Goal: Obtain resource: Download file/media

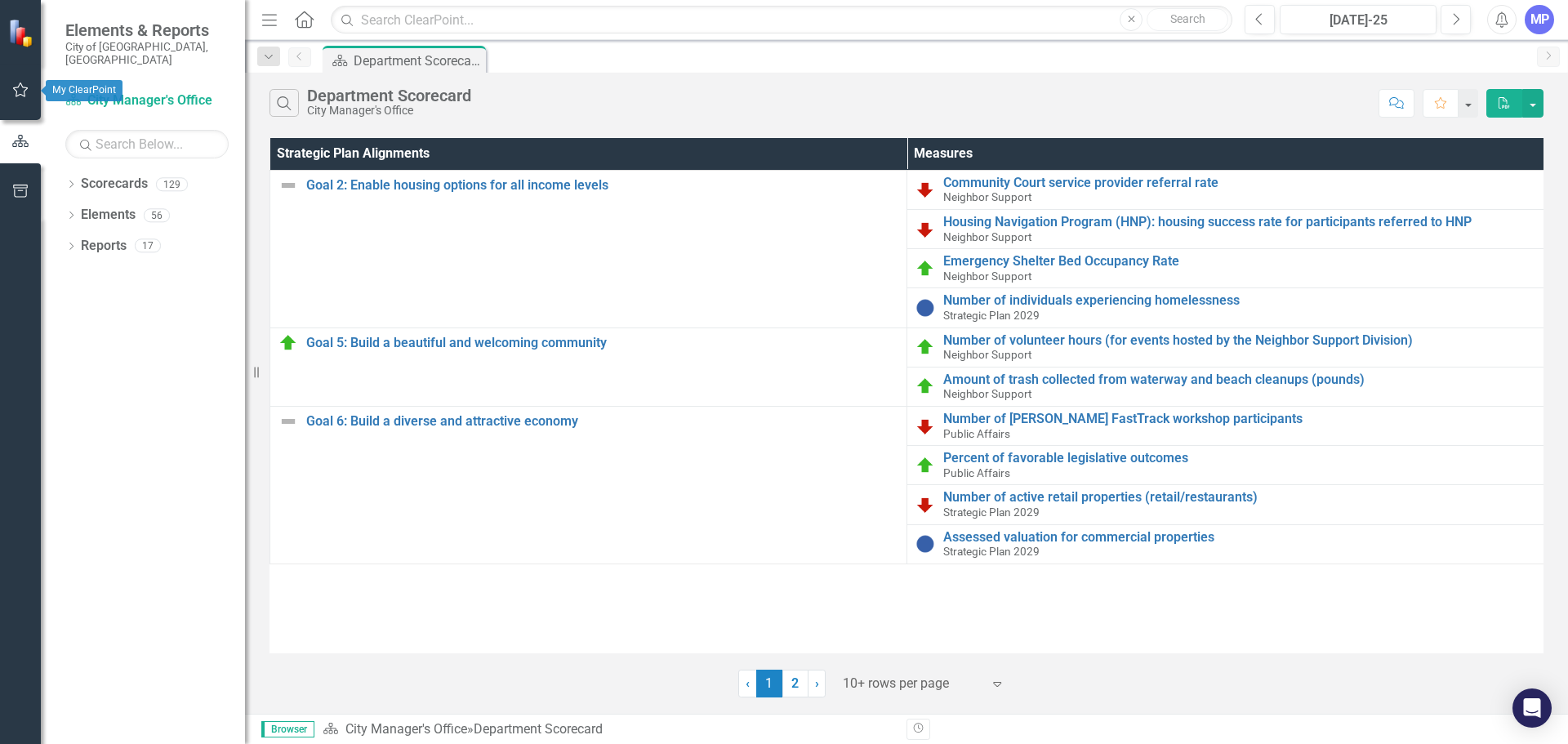
click at [30, 90] on button "button" at bounding box center [21, 91] width 36 height 35
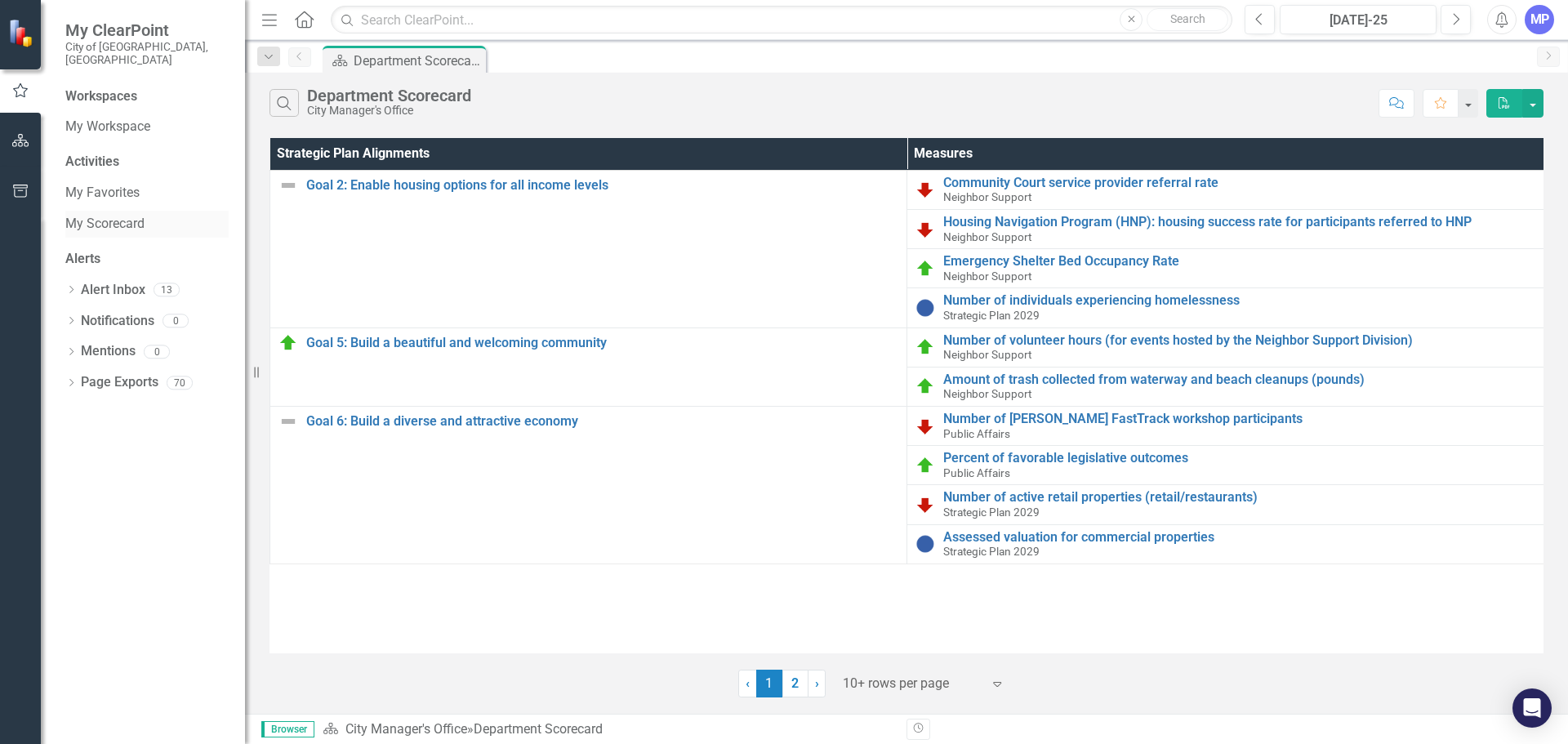
click at [131, 215] on link "My Scorecard" at bounding box center [147, 224] width 164 height 19
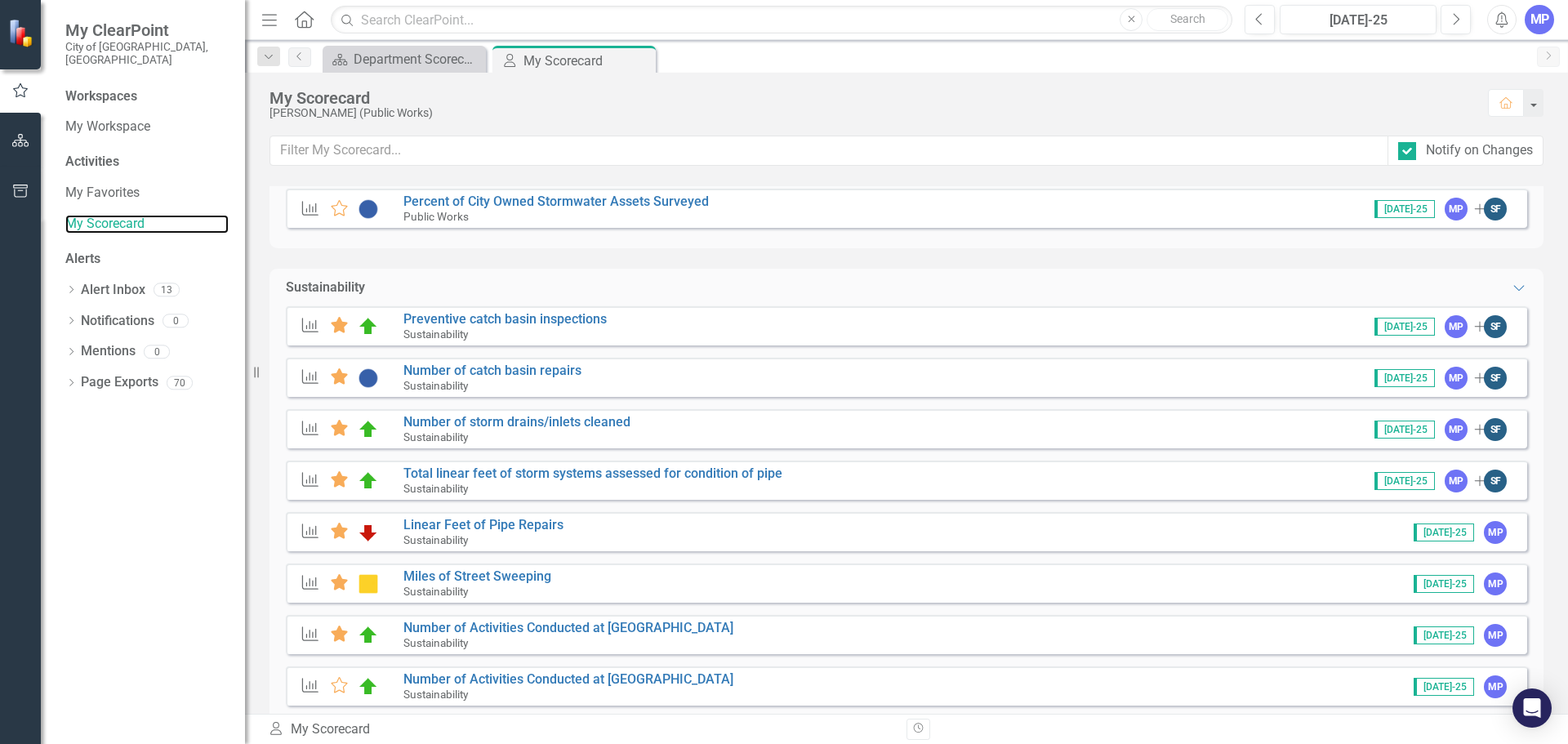
scroll to position [246, 0]
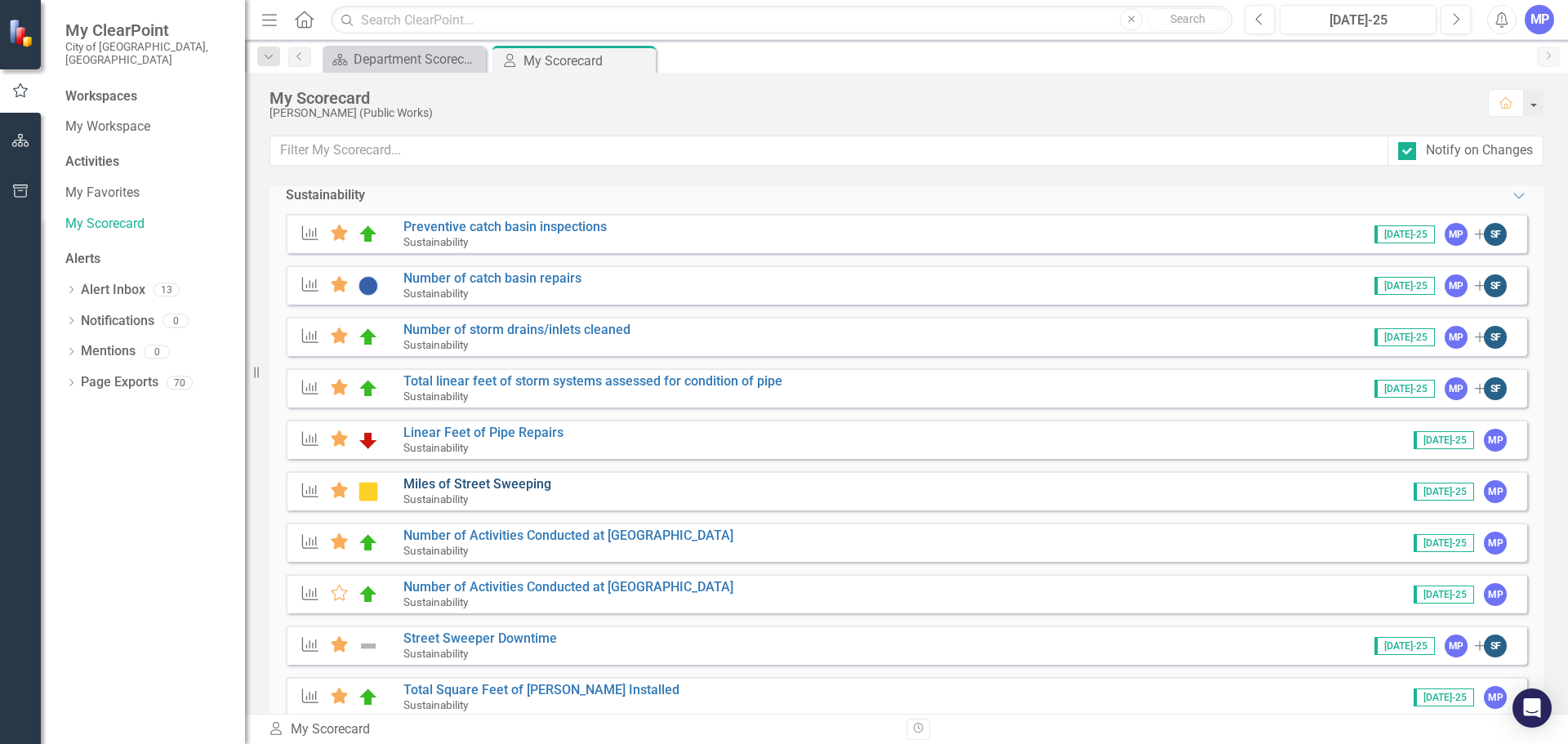
click at [410, 483] on link "Miles of Street Sweeping" at bounding box center [477, 484] width 148 height 16
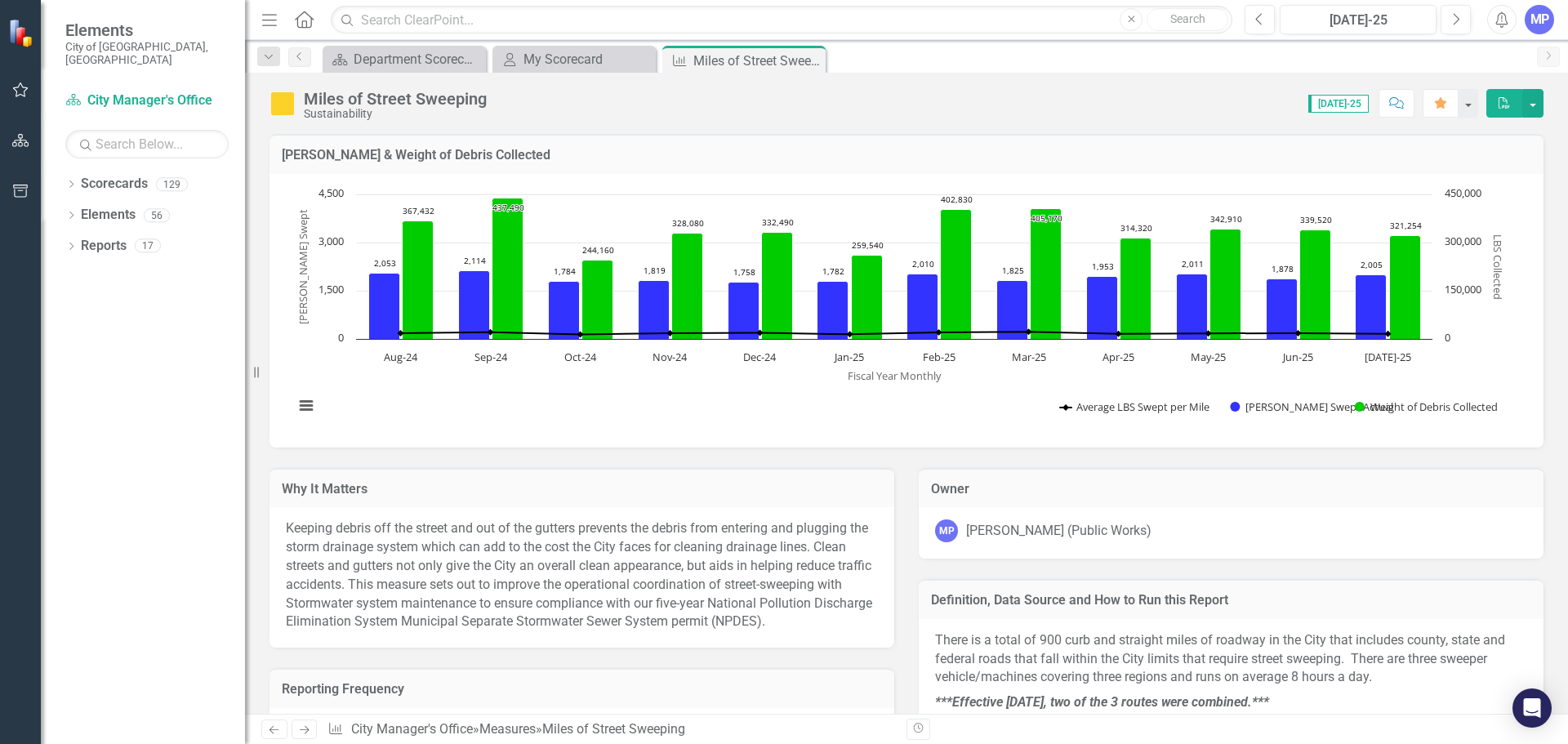
click at [1510, 104] on icon "PDF" at bounding box center [1504, 103] width 15 height 12
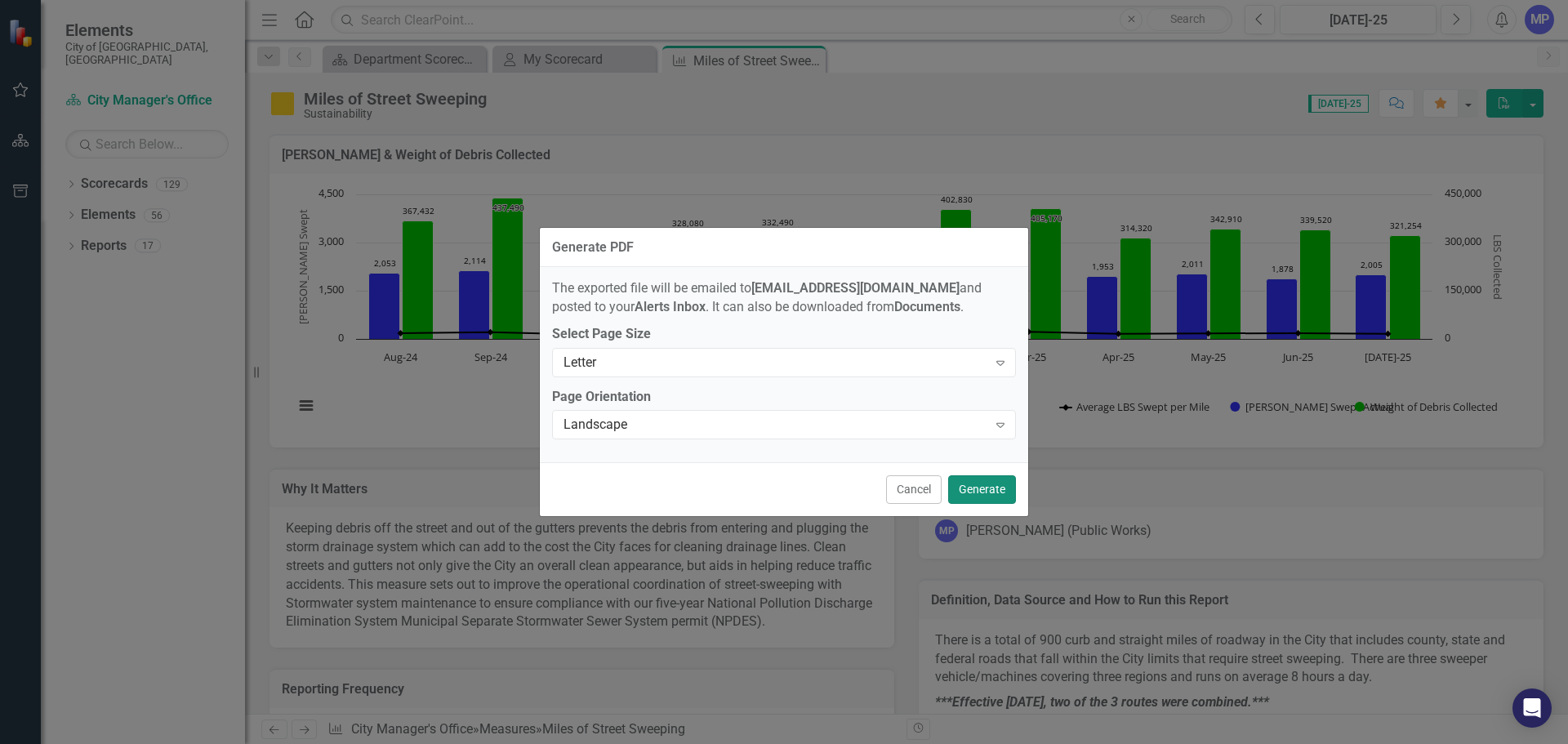
click at [967, 491] on button "Generate" at bounding box center [982, 489] width 68 height 29
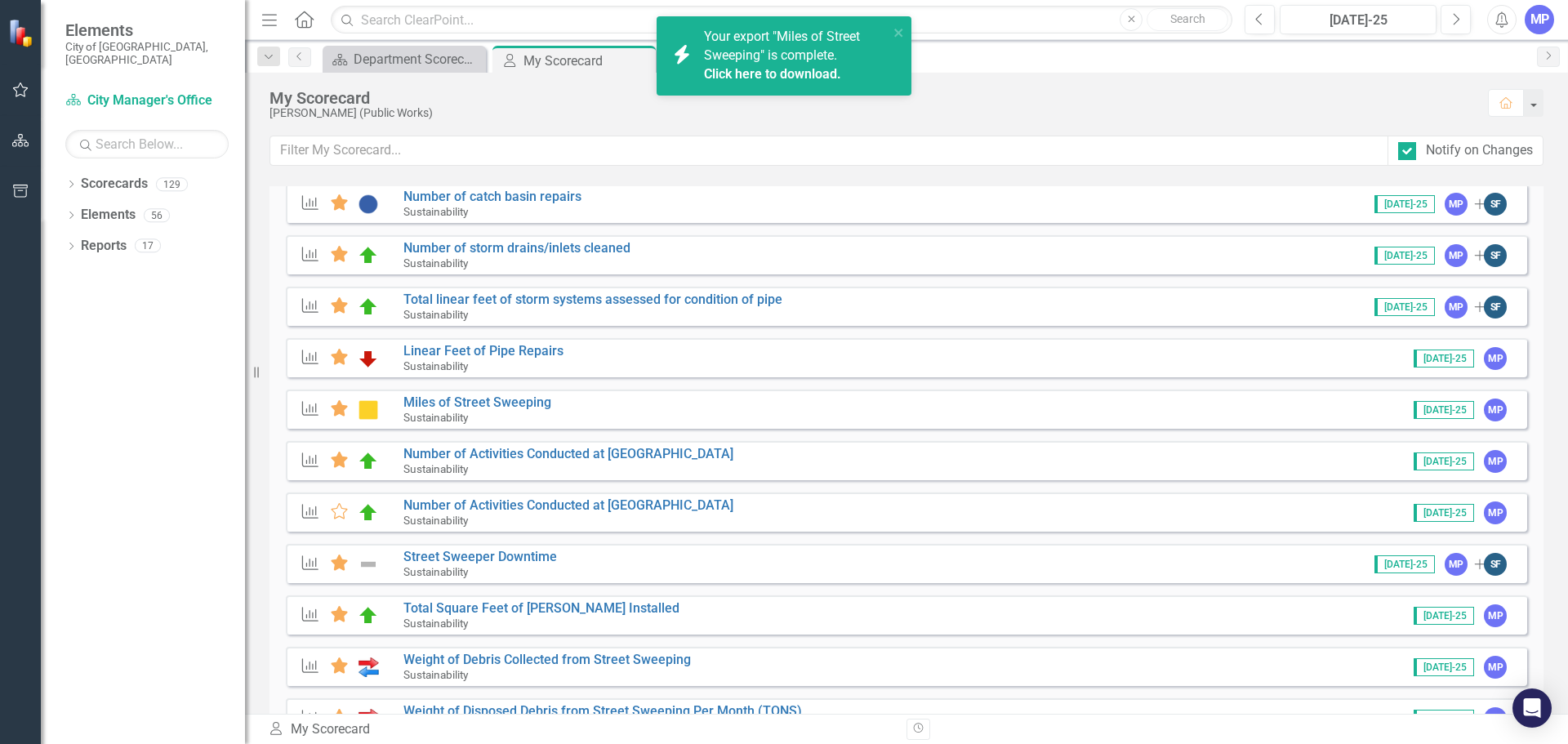
scroll to position [408, 0]
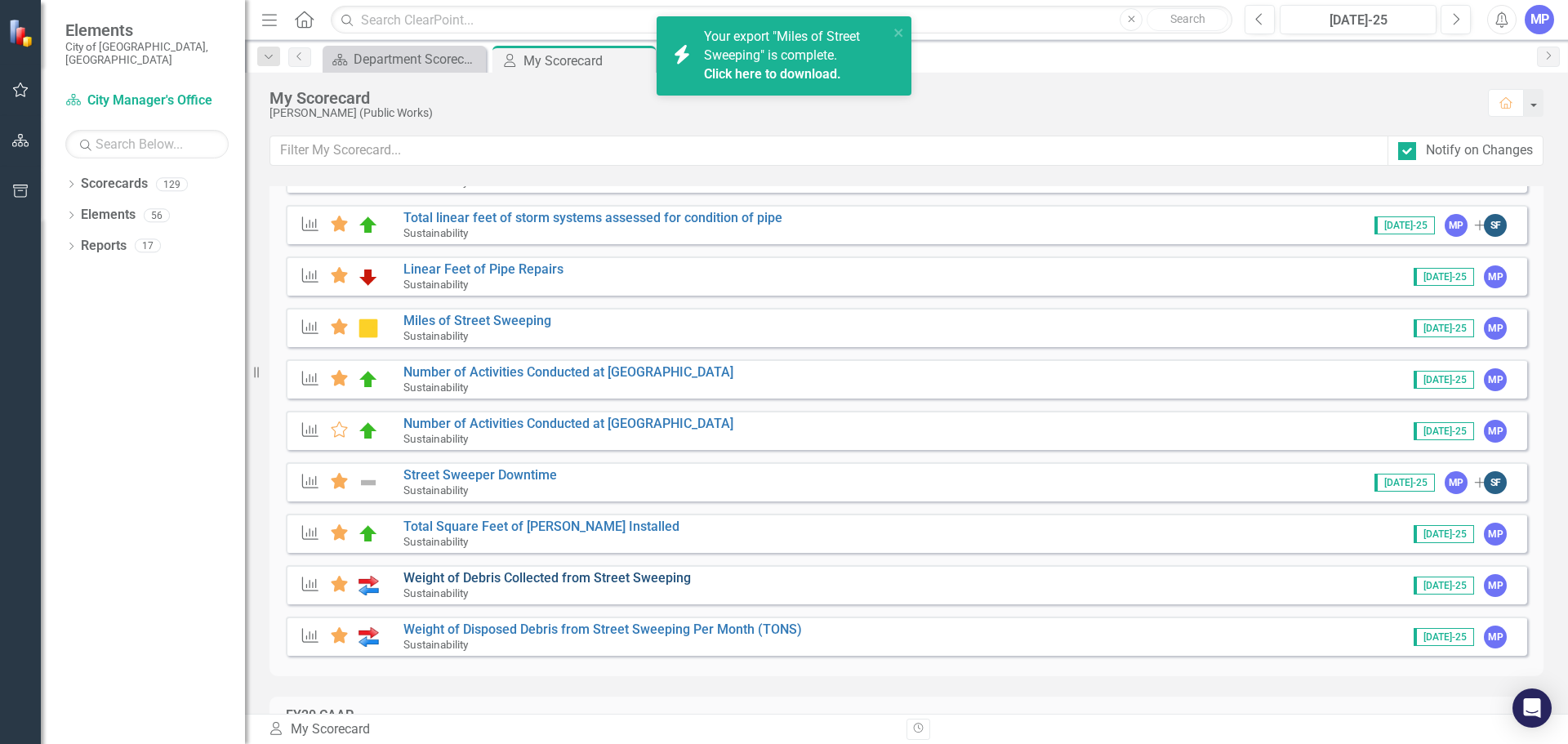
click at [478, 580] on link "Weight of Debris Collected from Street Sweeping" at bounding box center [547, 578] width 287 height 16
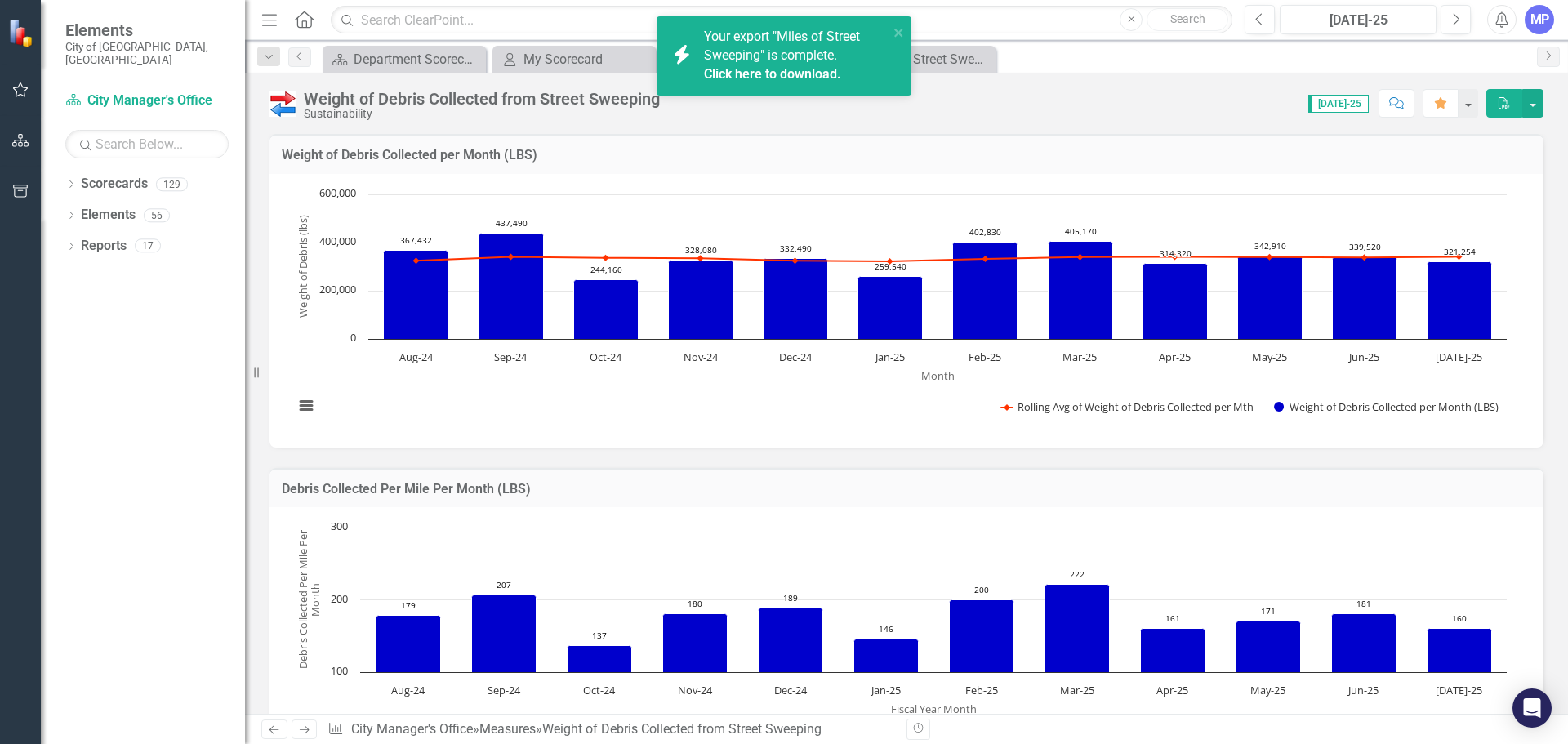
click at [1509, 103] on icon "PDF" at bounding box center [1504, 103] width 15 height 12
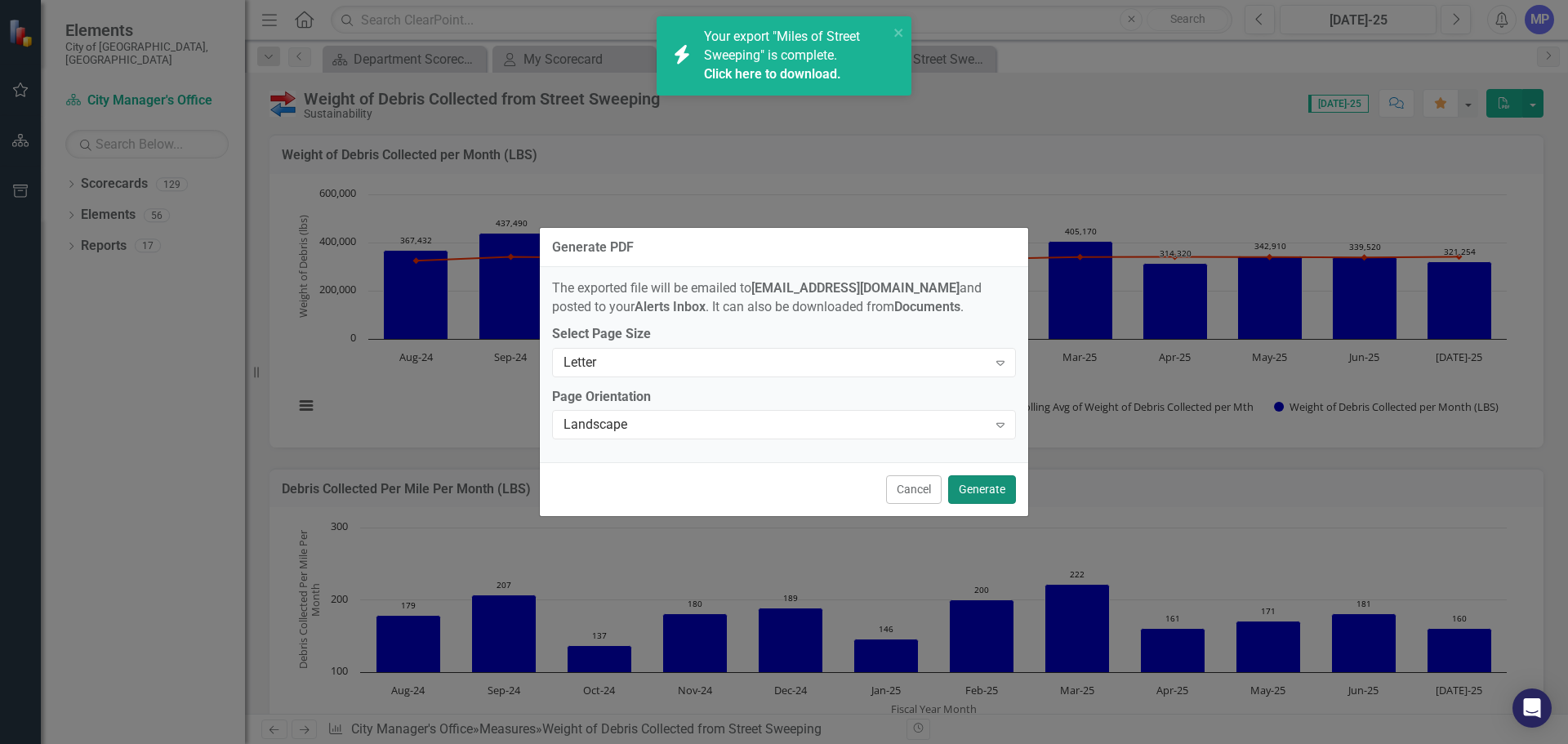
click at [973, 483] on button "Generate" at bounding box center [982, 489] width 68 height 29
